Goal: Use online tool/utility: Utilize a website feature to perform a specific function

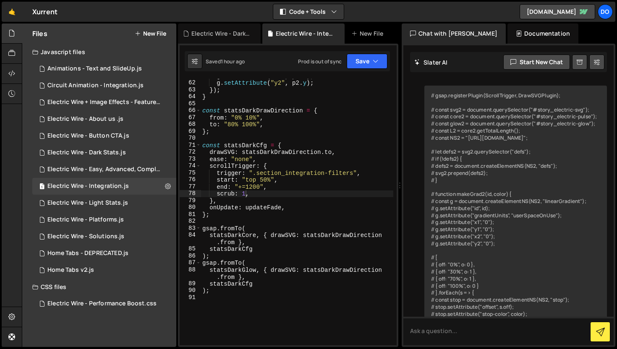
scroll to position [5541, 0]
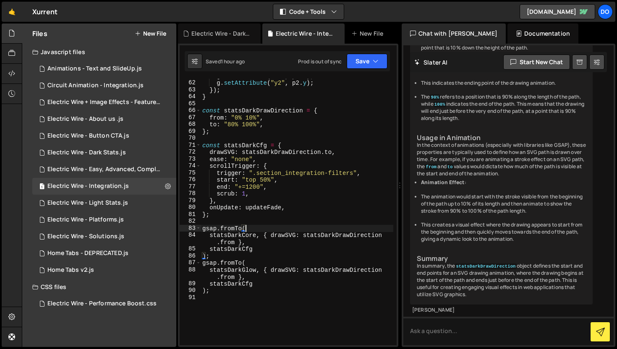
click at [280, 226] on div "g . setAttribute ( "x2" , p2 . x ) ; g . setAttribute ( "y2" , p2 . y ) ; }) ; …" at bounding box center [297, 213] width 193 height 280
type textarea ");"
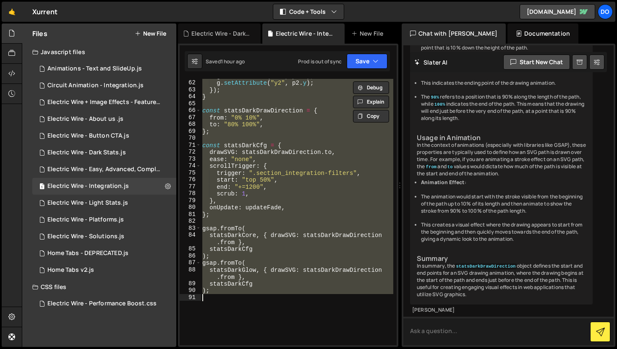
click at [428, 337] on textarea at bounding box center [508, 331] width 210 height 29
paste textarea "lore.ipsumdolOrsita(ConsecTeturad, ElitSEDDoeius); tempo incidIdunTut = laboree…"
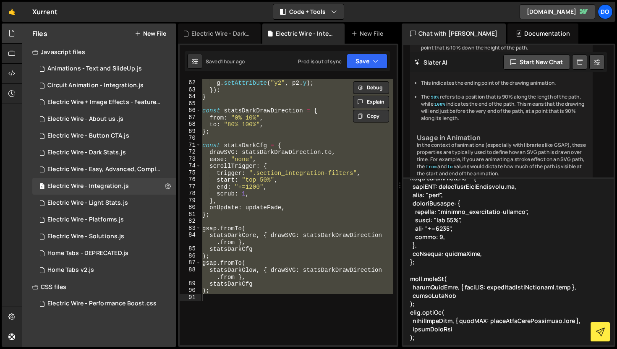
scroll to position [707, 0]
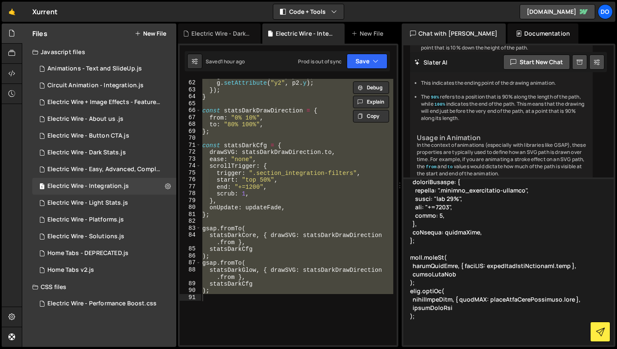
type textarea "lore.ipsumdolOrsita(ConsecTeturad, ElitSEDDoeius); tempo incidIdunTut = laboree…"
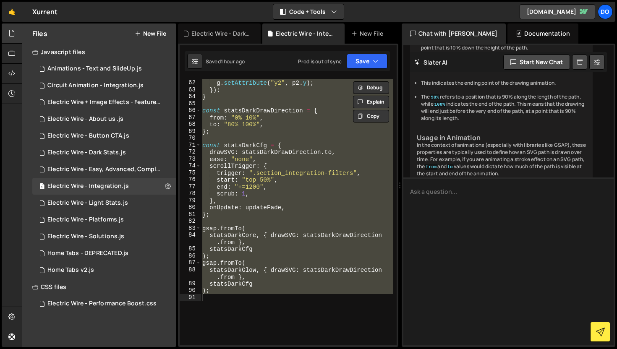
scroll to position [0, 0]
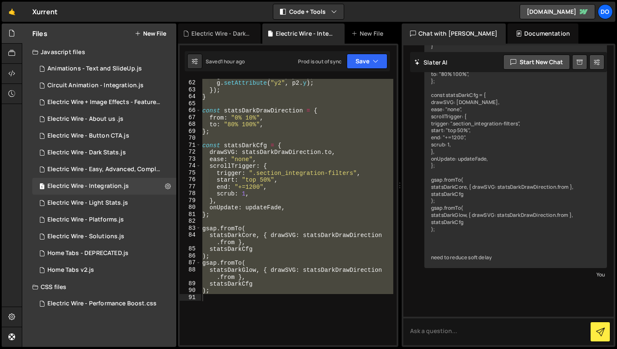
click at [281, 155] on div "g . setAttribute ( "x2" , p2 . x ) ; g . setAttribute ( "y2" , p2 . y ) ; }) ; …" at bounding box center [297, 212] width 193 height 267
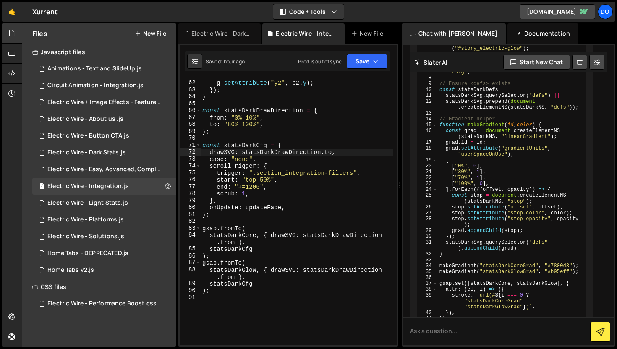
scroll to position [6604, 0]
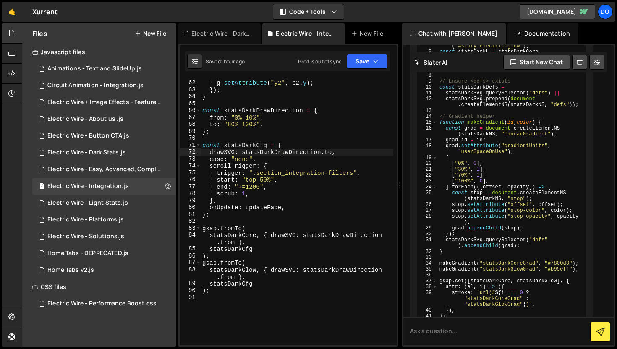
click at [244, 196] on div "g . setAttribute ( "x2" , p2 . x ) ; g . setAttribute ( "y2" , p2 . y ) ; }) ; …" at bounding box center [297, 213] width 193 height 280
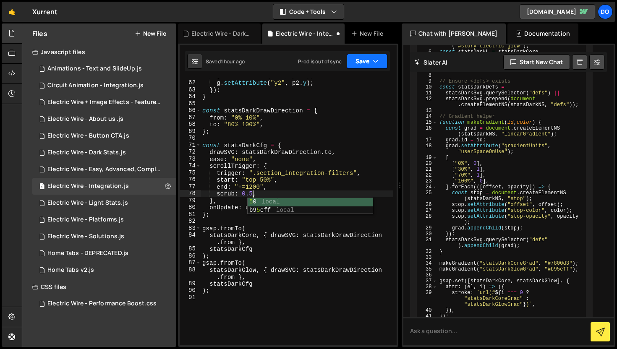
type textarea "scrub: 0.5,"
click at [370, 62] on button "Save" at bounding box center [367, 61] width 41 height 15
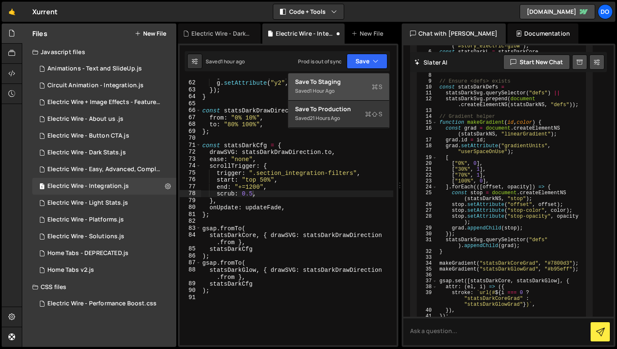
click at [363, 81] on div "Save to Staging S" at bounding box center [338, 82] width 87 height 8
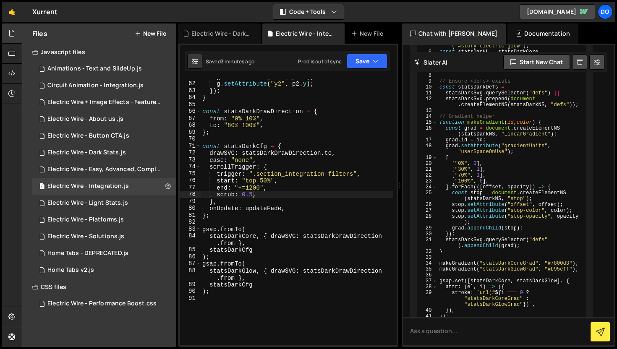
scroll to position [508, 0]
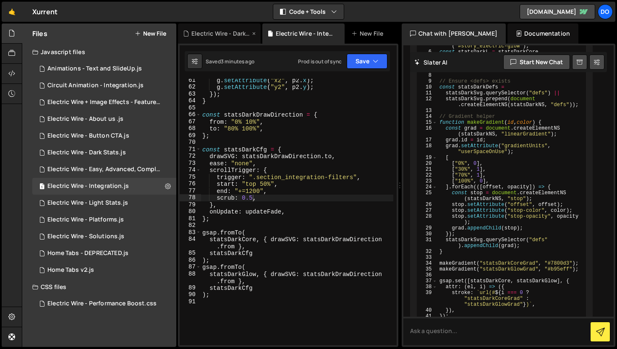
click at [215, 38] on div "Electric Wire - Dark Stats.js" at bounding box center [219, 34] width 83 height 20
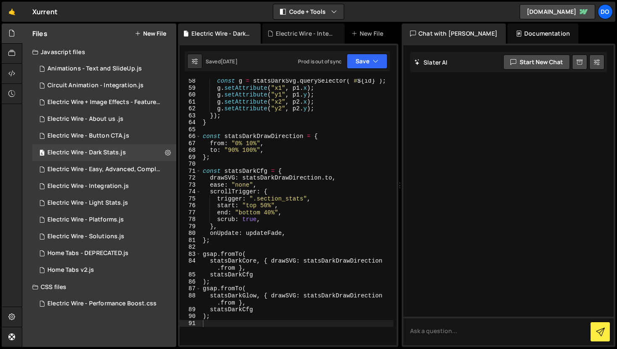
scroll to position [485, 0]
click at [438, 339] on textarea at bounding box center [508, 331] width 210 height 29
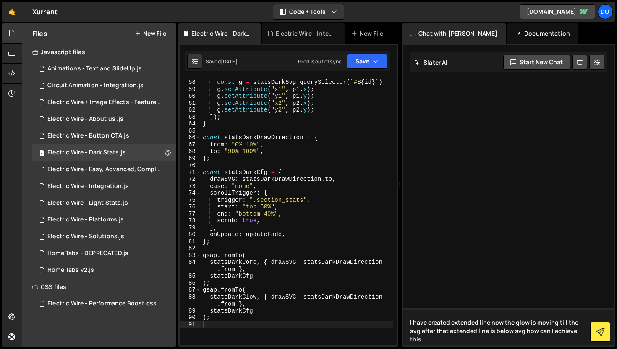
type textarea "I have created extended line now the glow is moving till the svg after that ext…"
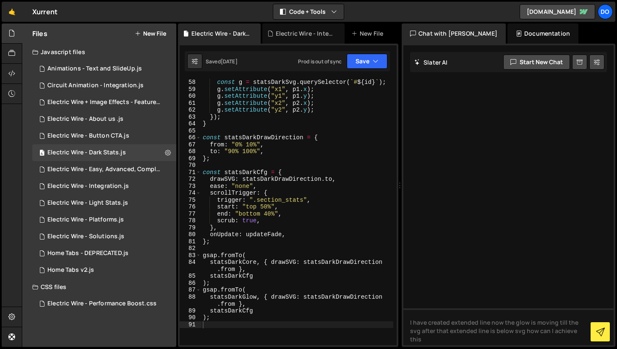
click at [295, 154] on div "[ "statsDarkCoreGrad" , "statsDarkGlowGrad" ] . forEach ( id => { const g = sta…" at bounding box center [297, 209] width 192 height 288
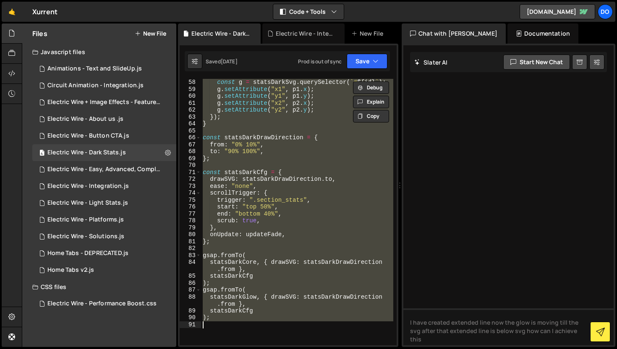
click at [295, 154] on div "[ "statsDarkCoreGrad" , "statsDarkGlowGrad" ] . forEach ( id => { const g = sta…" at bounding box center [297, 212] width 192 height 267
type textarea "to: "90% 100%","
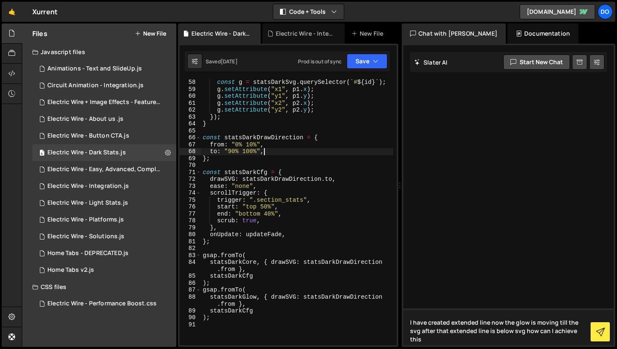
click at [576, 333] on textarea "I have created extended line now the glow is moving till the svg after that ext…" at bounding box center [508, 327] width 210 height 37
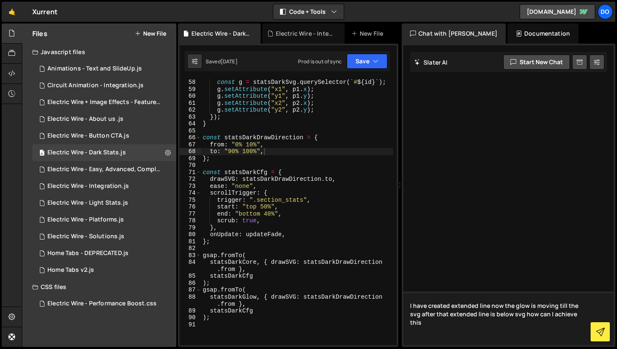
paste textarea "lore.ipsumdolOrsita(ConsecTeturad, ElitSEDDoeius); tempo incidIdunTut = laboree…"
type textarea "L ipsu dolorsi ametcons adip eli sed doei te incidi utla etd mag aliqu enim adm…"
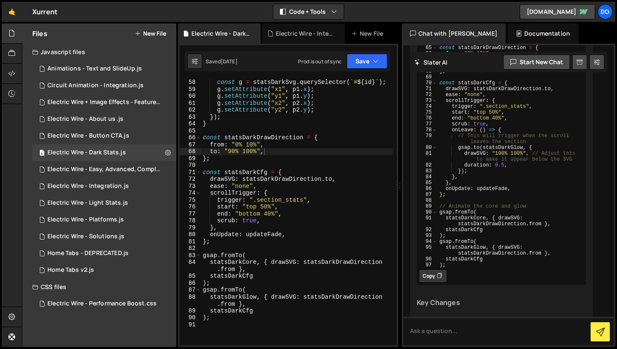
scroll to position [1433, 0]
click at [325, 27] on div "Electric Wire - Integration.js" at bounding box center [303, 34] width 83 height 20
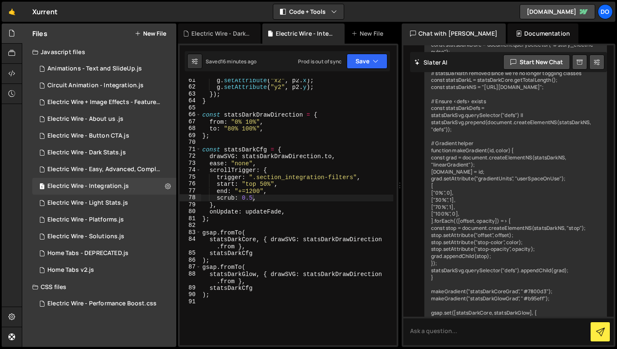
scroll to position [0, 0]
click at [305, 142] on div "g . setAttribute ( "x2" , p2 . x ) ; g . setAttribute ( "y2" , p2 . y ) ; }) ; …" at bounding box center [297, 217] width 193 height 280
type textarea ");"
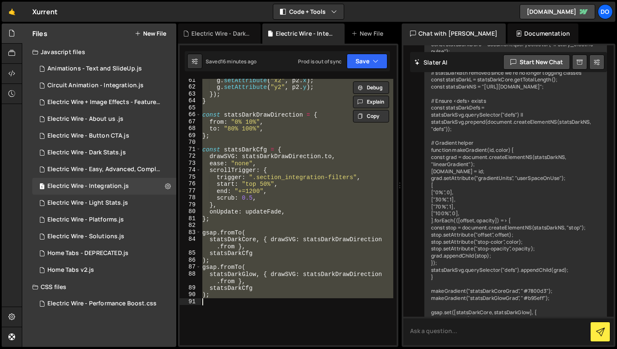
click at [472, 338] on textarea at bounding box center [508, 331] width 210 height 29
paste textarea "lore.ipsumdolOrsita(ConsecTeturad, ElitSEDDoeius); tempo incidIdunTut = laboree…"
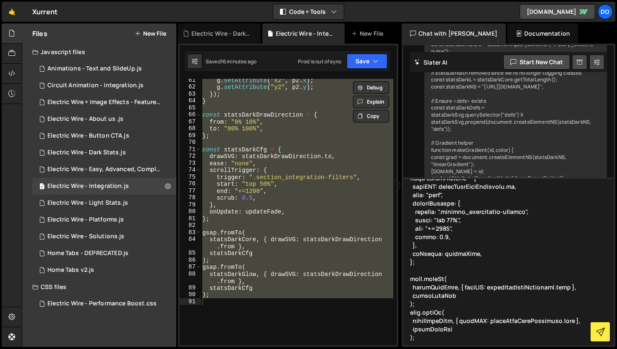
scroll to position [698, 0]
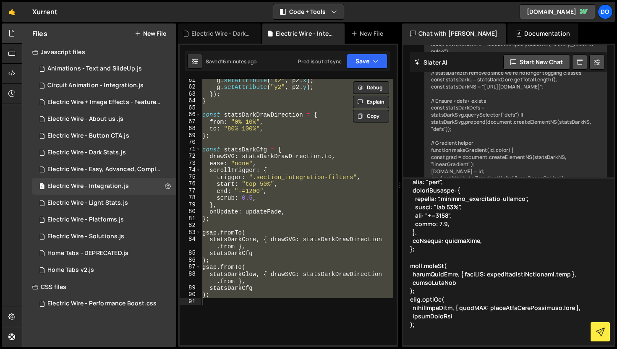
type textarea "lore.ipsumdolOrsita(ConsecTeturad, ElitSEDDoeius); tempo incidIdunTut = laboree…"
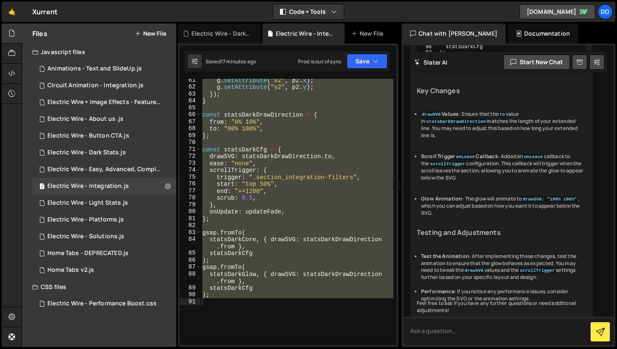
scroll to position [9013, 0]
click at [327, 206] on div "g . setAttribute ( "x2" , p2 . x ) ; g . setAttribute ( "y2" , p2 . y ) ; }) ; …" at bounding box center [297, 212] width 193 height 267
type textarea "},"
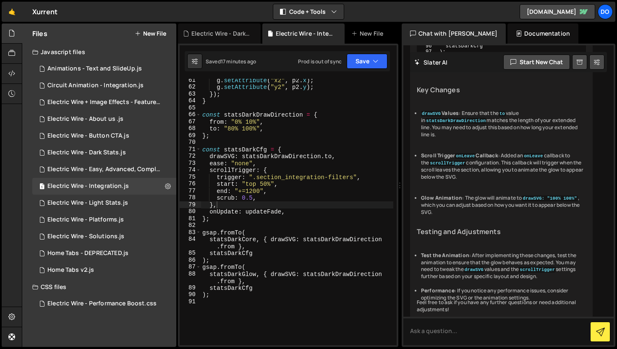
drag, startPoint x: 461, startPoint y: 217, endPoint x: 445, endPoint y: 168, distance: 51.9
type textarea "onLeave: () => { // This will trigger when the scroll leaves the section"
type textarea "scrub: 0.5,"
click at [261, 197] on div "g . setAttribute ( "x2" , p2 . x ) ; g . setAttribute ( "y2" , p2 . y ) ; }) ; …" at bounding box center [297, 217] width 193 height 280
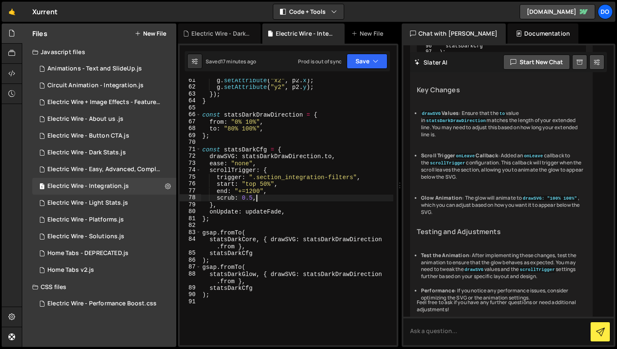
scroll to position [0, 0]
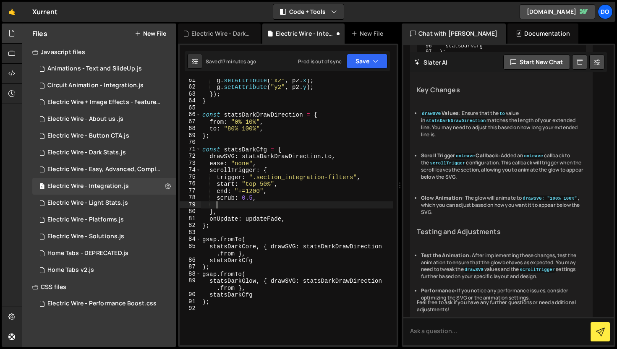
paste textarea "},"
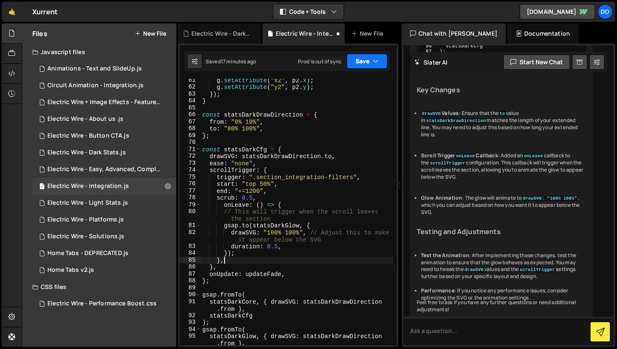
type textarea "},"
click at [360, 64] on button "Save" at bounding box center [367, 61] width 41 height 15
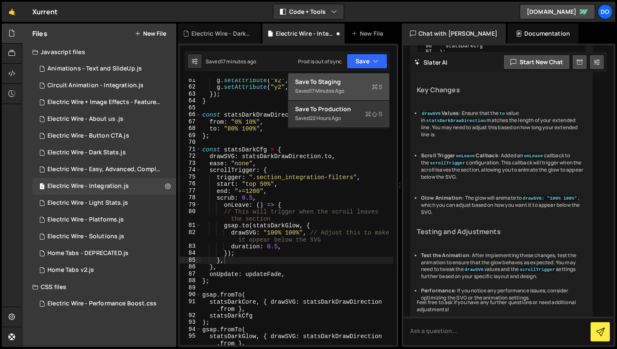
click at [350, 89] on div "Saved 17 minutes ago" at bounding box center [338, 91] width 87 height 10
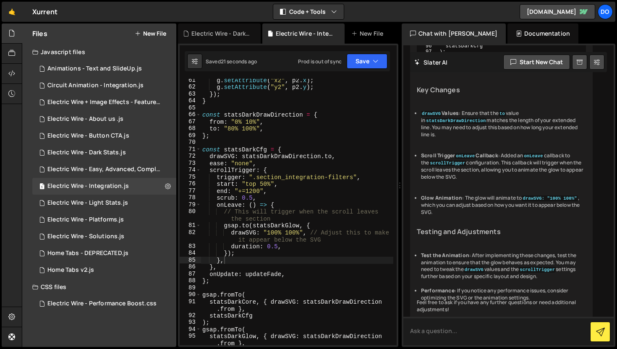
click at [468, 330] on textarea at bounding box center [508, 331] width 210 height 29
type textarea "now whats happening is after the svg the glow is disable"
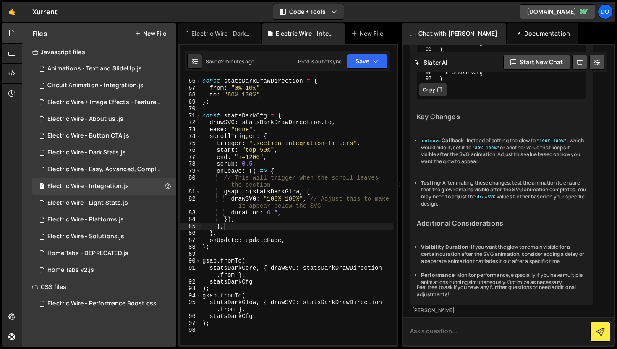
scroll to position [10251, 0]
click at [275, 200] on div "const statsDarkDrawDirection = { from : "0% 10%" , to : "80% 100%" , } ; const …" at bounding box center [297, 218] width 193 height 280
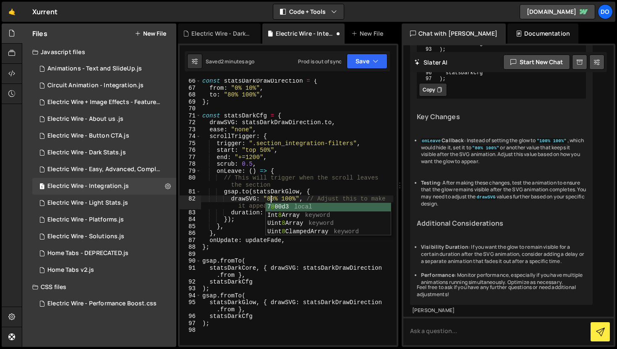
scroll to position [0, 5]
type textarea "drawSVG: "80% 100%", // Adjust this to make it appear below the SVG"
click at [361, 63] on button "Save" at bounding box center [367, 61] width 41 height 15
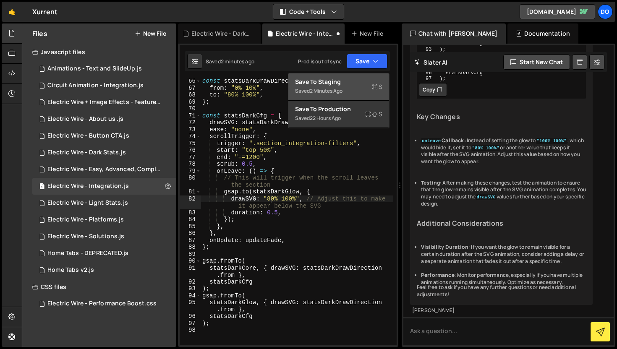
click at [360, 82] on div "Save to Staging S" at bounding box center [338, 82] width 87 height 8
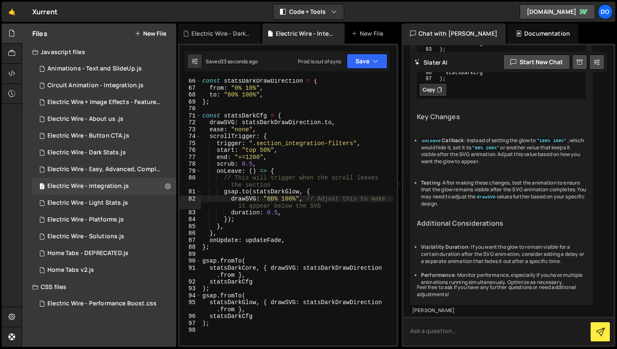
click at [442, 331] on textarea at bounding box center [508, 331] width 210 height 29
type textarea "now the glow is not moving further"
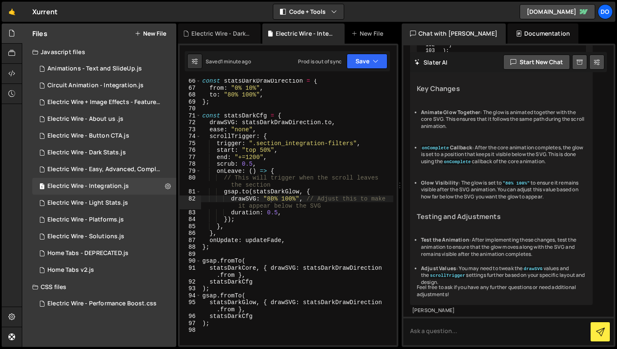
scroll to position [0, 0]
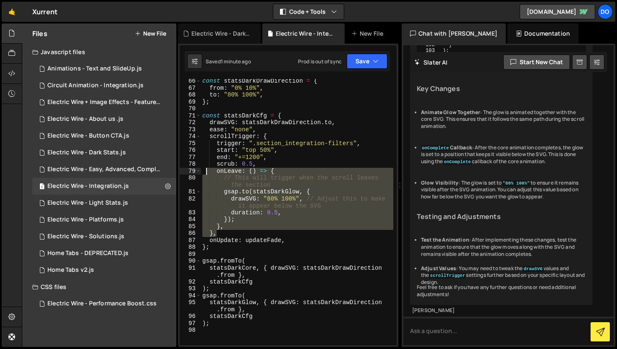
drag, startPoint x: 221, startPoint y: 233, endPoint x: 204, endPoint y: 173, distance: 61.4
click at [204, 173] on div "const statsDarkDrawDirection = { from : "0% 10%" , to : "80% 100%" , } ; const …" at bounding box center [297, 218] width 193 height 280
type textarea "onLeave: () => { // This will trigger when the scroll leaves the section"
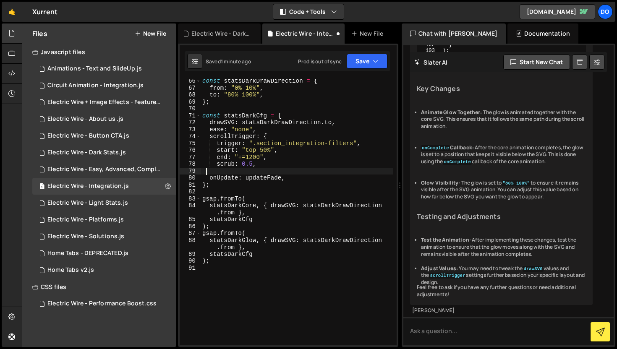
scroll to position [0, 0]
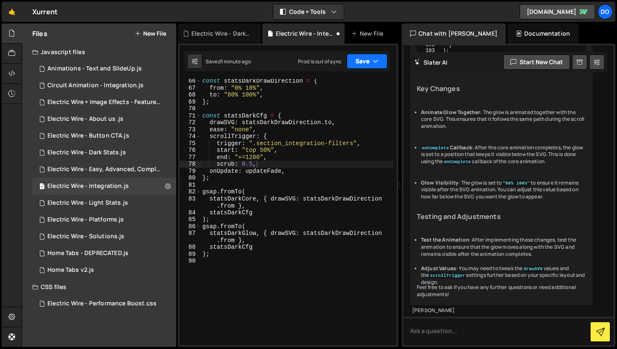
click at [367, 60] on button "Save" at bounding box center [367, 61] width 41 height 15
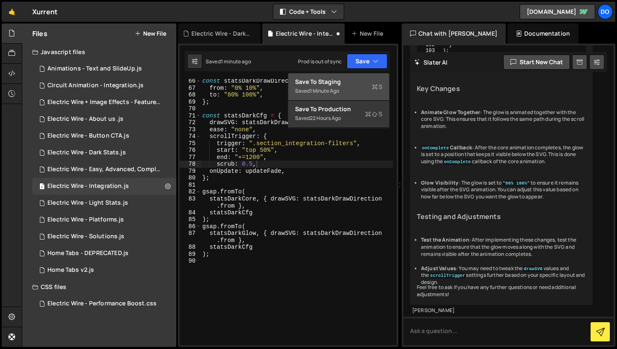
click at [354, 85] on div "Save to Staging S" at bounding box center [338, 82] width 87 height 8
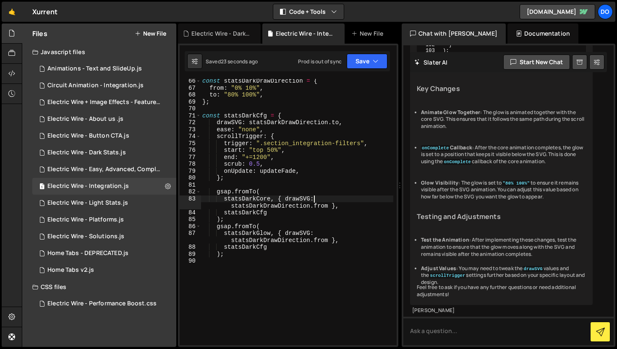
click at [324, 196] on div "const statsDarkDrawDirection = { from : "0% 10%" , to : "80% 100%" , } ; const …" at bounding box center [297, 218] width 193 height 280
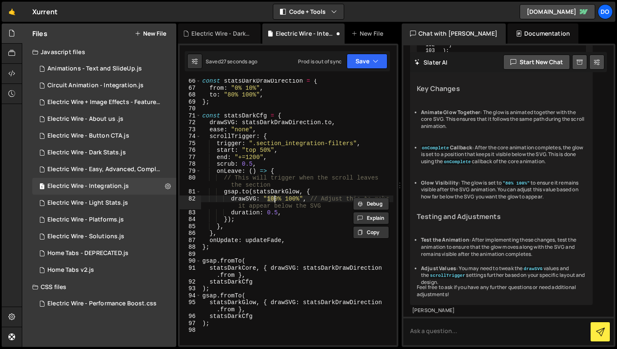
type textarea ");"
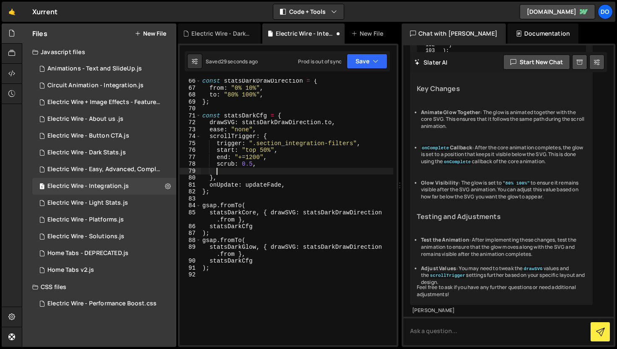
type textarea "scrub: 0.5,"
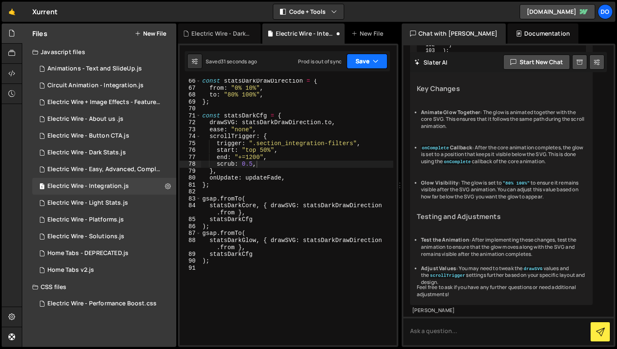
click at [356, 68] on button "Save" at bounding box center [367, 61] width 41 height 15
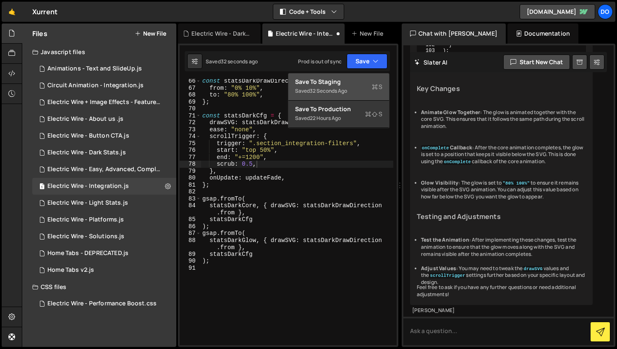
click at [358, 93] on div "Saved 32 seconds ago" at bounding box center [338, 91] width 87 height 10
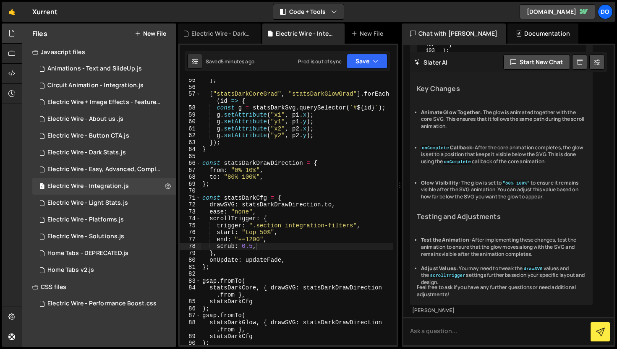
scroll to position [497, 0]
